Goal: Find specific page/section: Find specific page/section

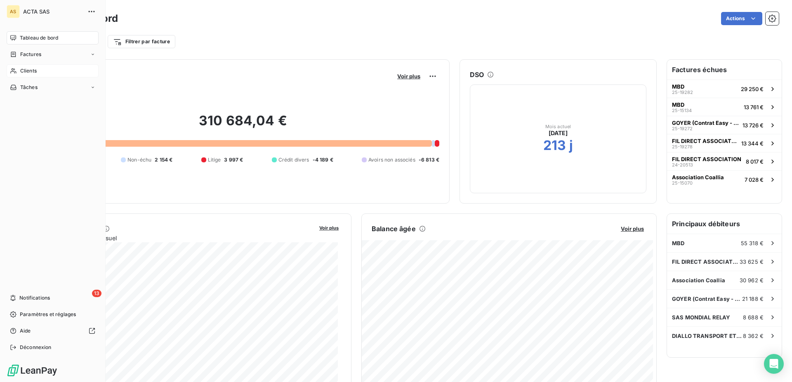
click at [18, 70] on div "Clients" at bounding box center [53, 70] width 92 height 13
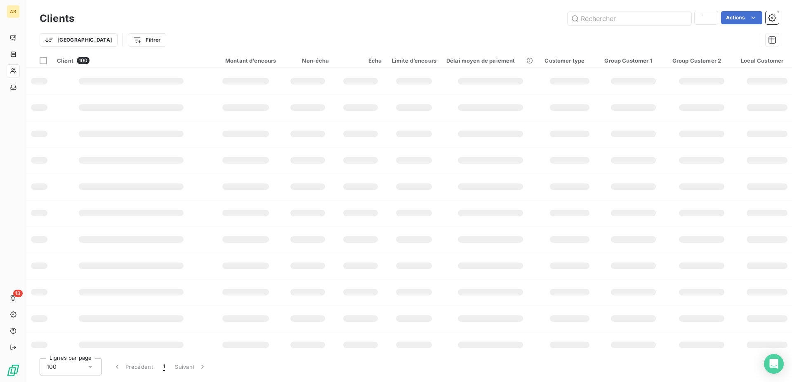
type input "inter"
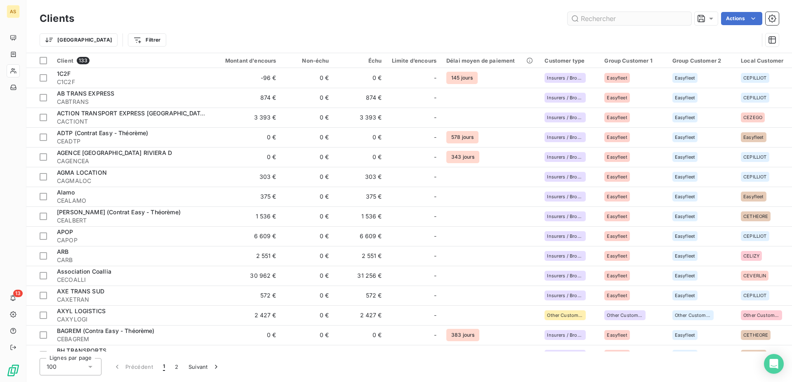
click at [626, 18] on input "text" at bounding box center [630, 18] width 124 height 13
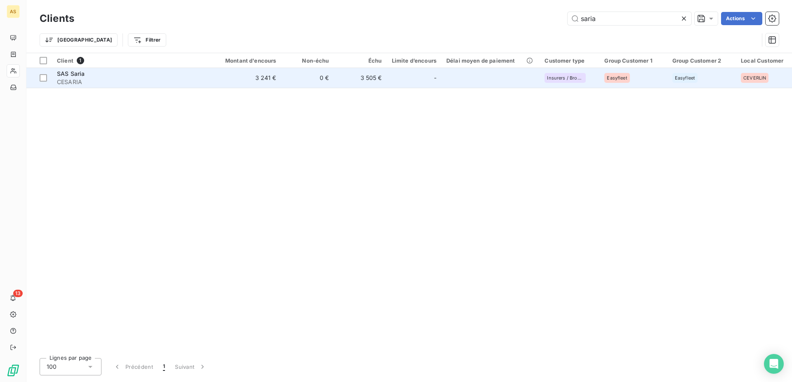
type input "saria"
click at [69, 76] on span "SAS Saria" at bounding box center [71, 73] width 28 height 7
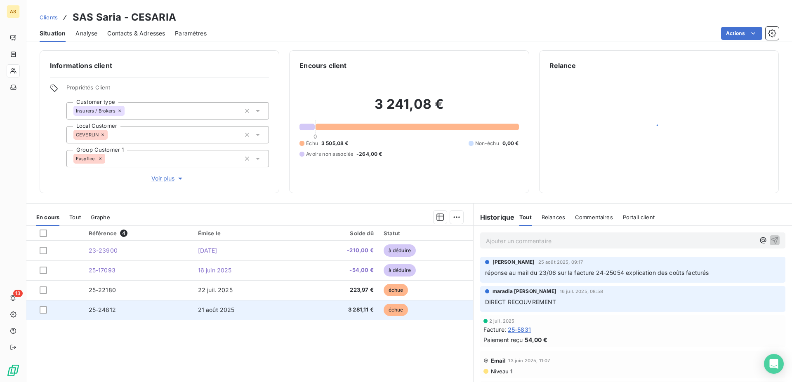
click at [202, 314] on td "21 août 2025" at bounding box center [245, 310] width 104 height 20
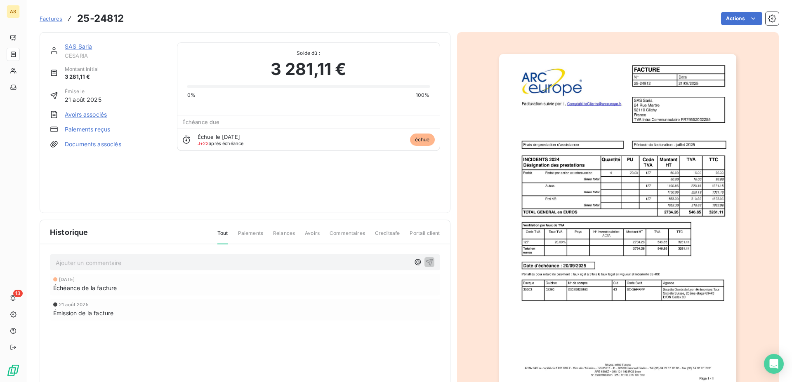
click at [637, 246] on img "button" at bounding box center [617, 222] width 237 height 336
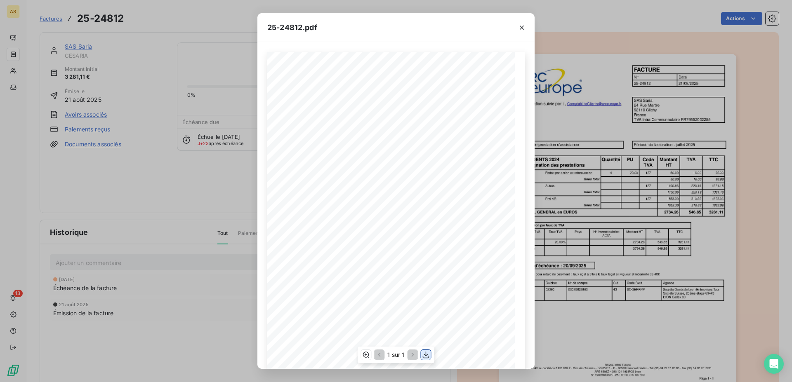
click at [426, 357] on icon "button" at bounding box center [426, 355] width 8 height 8
click at [521, 28] on icon "button" at bounding box center [522, 28] width 4 height 4
